Goal: Task Accomplishment & Management: Manage account settings

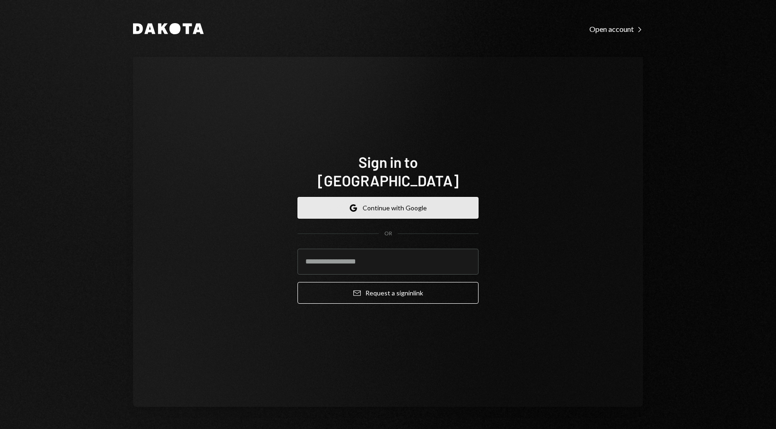
click at [379, 197] on button "Google Continue with Google" at bounding box center [388, 208] width 181 height 22
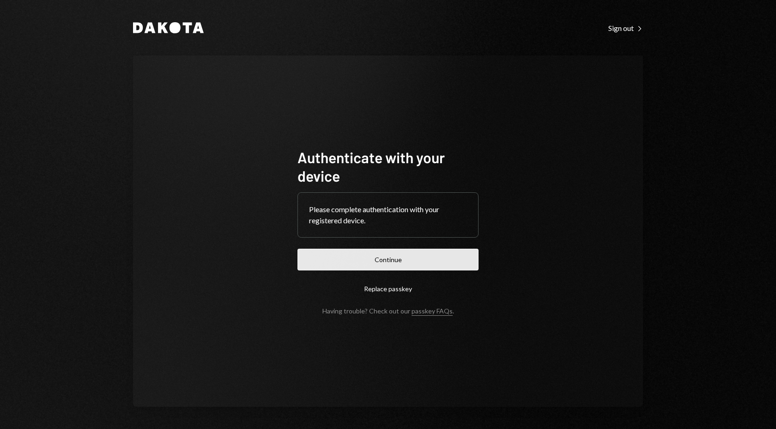
click at [399, 255] on button "Continue" at bounding box center [388, 260] width 181 height 22
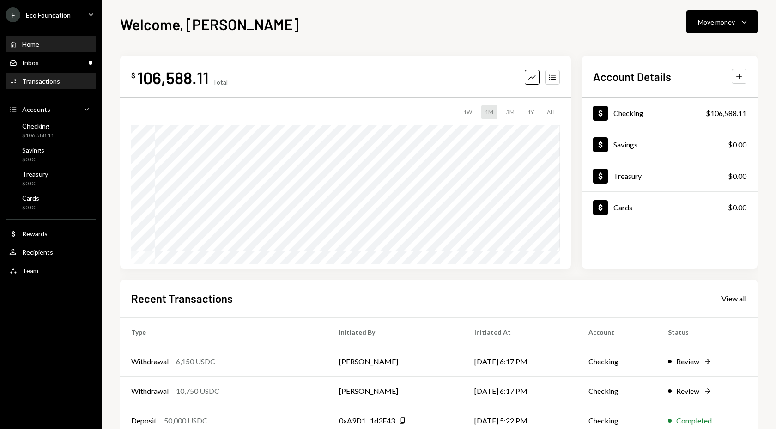
click at [58, 77] on div "Activities Transactions" at bounding box center [50, 81] width 83 height 8
